Goal: Task Accomplishment & Management: Complete application form

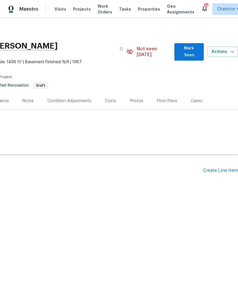
scroll to position [0, 85]
click at [221, 168] on div "Create Line Item" at bounding box center [220, 170] width 35 height 5
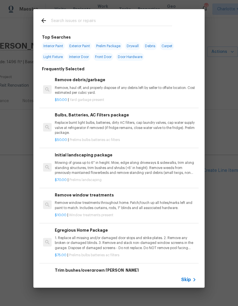
click at [189, 281] on span "Skip" at bounding box center [186, 280] width 10 height 6
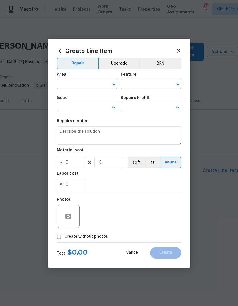
click at [91, 80] on input "text" at bounding box center [79, 84] width 45 height 9
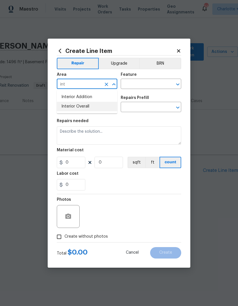
click at [93, 105] on li "Interior Overall" at bounding box center [87, 106] width 61 height 9
type input "Interior Overall"
click at [129, 83] on input "text" at bounding box center [143, 84] width 45 height 9
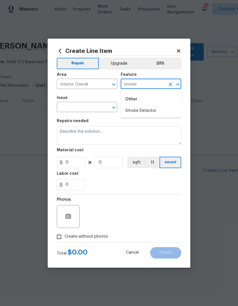
click at [153, 111] on li "Smoke Detector" at bounding box center [151, 110] width 61 height 9
type input "Smoke Detector"
click at [86, 106] on input "text" at bounding box center [79, 107] width 45 height 9
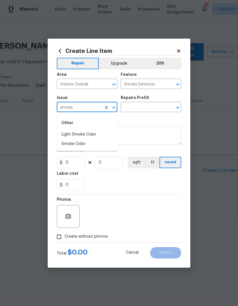
type input "smok"
type input "detecto"
type input "ove"
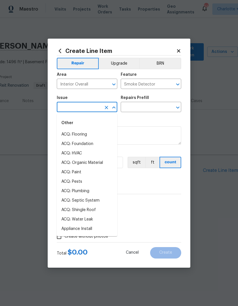
click at [147, 109] on input "text" at bounding box center [143, 107] width 45 height 9
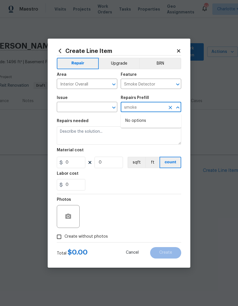
type input "smoke"
click at [93, 105] on input "text" at bounding box center [79, 107] width 45 height 9
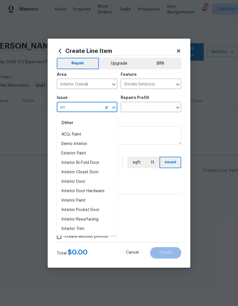
type input "int"
click at [154, 123] on div "Repairs needed" at bounding box center [119, 122] width 125 height 7
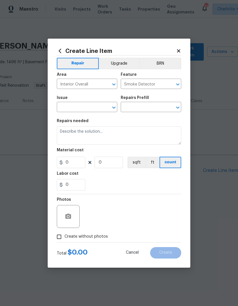
click at [87, 107] on input "text" at bounding box center [79, 107] width 45 height 9
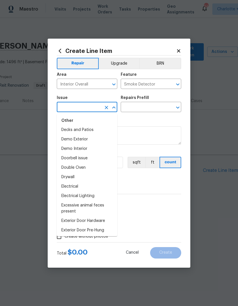
scroll to position [272, 0]
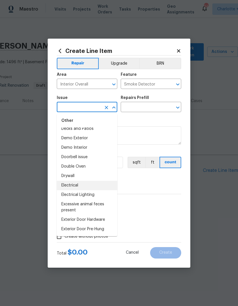
click at [82, 186] on li "Electrical" at bounding box center [87, 185] width 61 height 9
type input "Electrical"
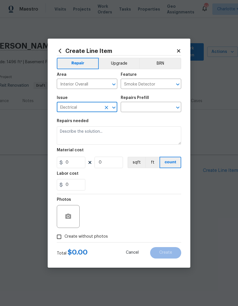
click at [143, 108] on input "text" at bounding box center [143, 107] width 45 height 9
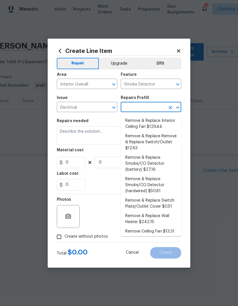
scroll to position [117, 0]
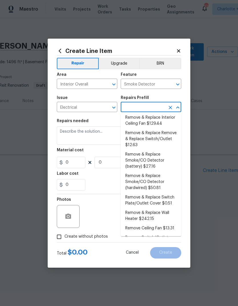
click at [149, 176] on li "Remove & Replace Smoke/CO Detector (hardwired) $50.81" at bounding box center [151, 181] width 61 height 21
type input "Remove & Replace Smoke/CO Detector (hardwired) $50.81"
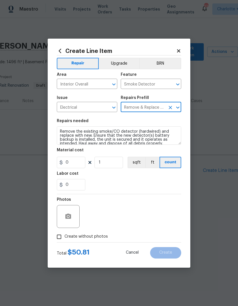
type textarea "Remove the existing smoke/CO detector (hardwired) and replace with new. Ensure …"
type input "1"
type input "50.81"
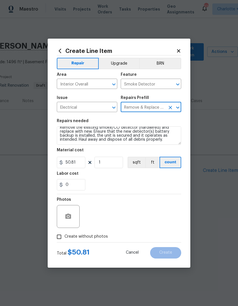
scroll to position [4, 0]
click at [170, 141] on textarea "Remove the existing smoke/CO detector (hardwired) and replace with new. Ensure …" at bounding box center [119, 135] width 125 height 18
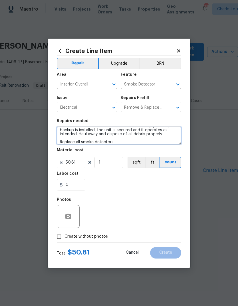
scroll to position [9, 0]
type textarea "Remove the existing smoke/CO detector (hardwired) and replace with new. Ensure …"
click at [83, 236] on span "Create without photos" at bounding box center [86, 236] width 43 height 6
click at [65, 236] on input "Create without photos" at bounding box center [59, 236] width 11 height 11
checkbox input "true"
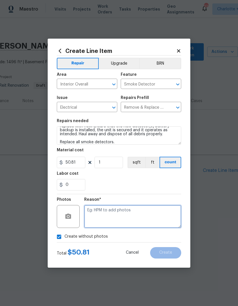
click at [131, 213] on textarea at bounding box center [132, 216] width 97 height 23
click at [166, 253] on span "Create" at bounding box center [165, 252] width 13 height 4
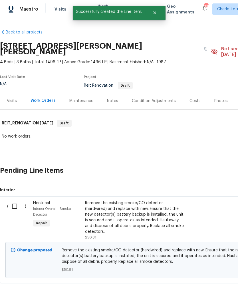
scroll to position [0, 0]
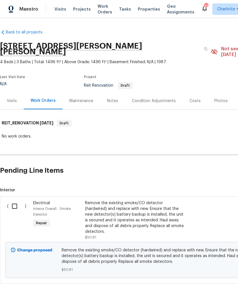
click at [16, 200] on input "checkbox" at bounding box center [17, 206] width 16 height 12
checkbox input "true"
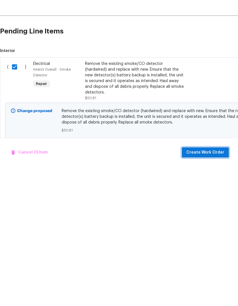
click at [206, 286] on button "Create Work Order" at bounding box center [205, 291] width 47 height 11
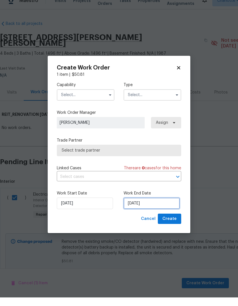
click at [162, 206] on input "[DATE]" at bounding box center [152, 211] width 56 height 11
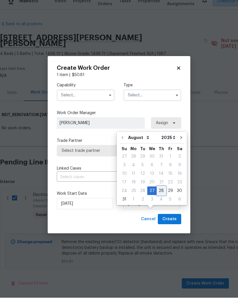
click at [159, 195] on div "28" at bounding box center [161, 199] width 9 height 8
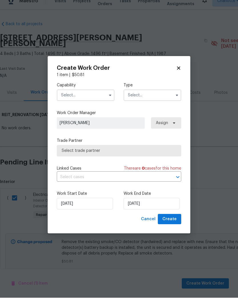
type input "[DATE]"
click at [98, 98] on input "text" at bounding box center [86, 103] width 58 height 11
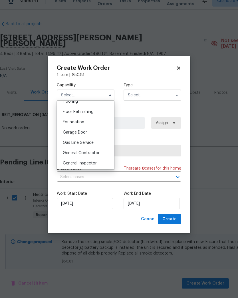
scroll to position [228, 0]
click at [94, 158] on span "General Contractor" at bounding box center [81, 160] width 37 height 4
type input "General Contractor"
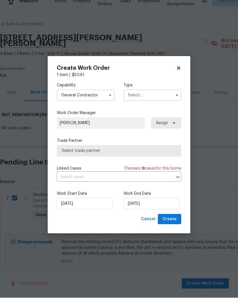
click at [157, 98] on input "text" at bounding box center [153, 103] width 58 height 11
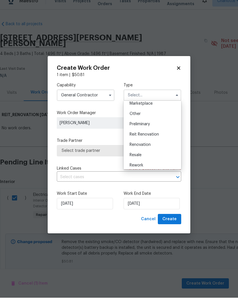
scroll to position [105, 0]
click at [159, 142] on span "Reit Renovation" at bounding box center [144, 144] width 29 height 4
type input "Reit Renovation"
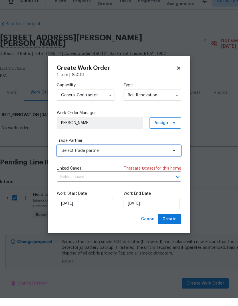
click at [167, 156] on span "Select trade partner" at bounding box center [115, 159] width 107 height 6
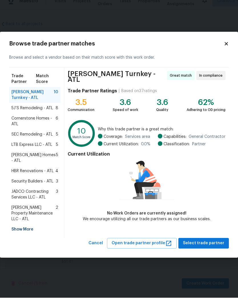
click at [42, 113] on span "5J’S Remodeling - ATL" at bounding box center [32, 116] width 42 height 6
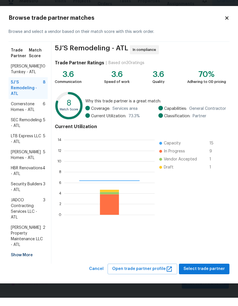
scroll to position [80, 91]
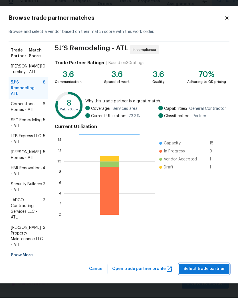
click at [203, 274] on span "Select trade partner" at bounding box center [204, 276] width 41 height 7
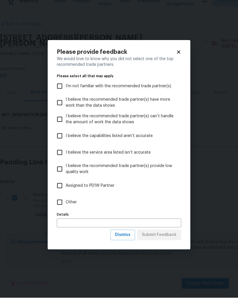
click at [76, 207] on span "Other" at bounding box center [71, 210] width 11 height 6
click at [66, 204] on input "Other" at bounding box center [60, 210] width 12 height 12
checkbox input "true"
click at [159, 239] on span "Submit Feedback" at bounding box center [159, 242] width 35 height 7
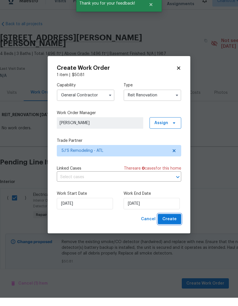
click at [172, 222] on button "Create" at bounding box center [169, 227] width 23 height 11
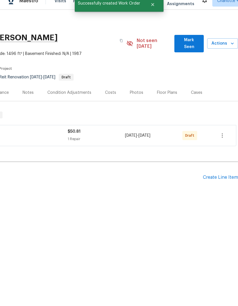
scroll to position [0, 85]
click at [223, 141] on icon "button" at bounding box center [222, 143] width 1 height 5
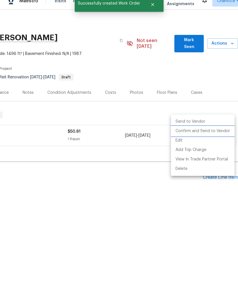
click at [210, 135] on li "Confirm and Send to Vendor" at bounding box center [203, 139] width 64 height 9
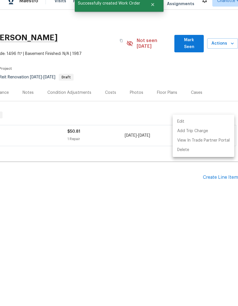
click at [178, 203] on div at bounding box center [119, 153] width 238 height 306
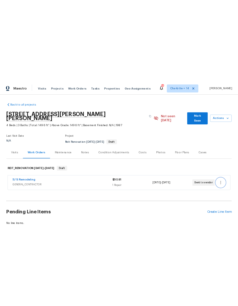
scroll to position [0, 0]
